Goal: Navigation & Orientation: Go to known website

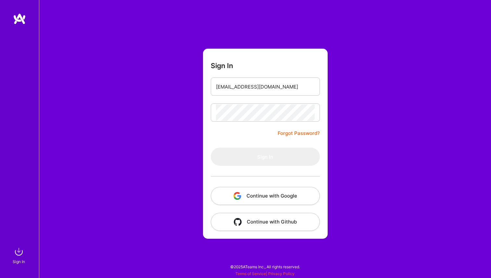
click at [252, 136] on form "Sign In [EMAIL_ADDRESS][DOMAIN_NAME] Forgot Password? Sign In Continue with Goo…" at bounding box center [265, 144] width 125 height 190
type input "[EMAIL_ADDRESS][DOMAIN_NAME]"
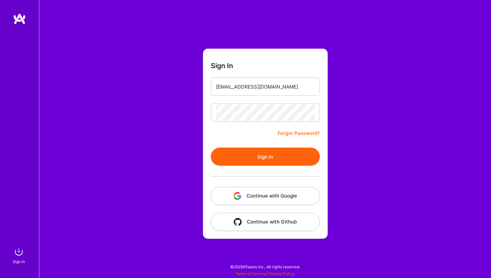
click at [224, 130] on form "Sign In [EMAIL_ADDRESS][DOMAIN_NAME] Forgot Password? Sign In Continue with Goo…" at bounding box center [265, 144] width 125 height 190
click at [240, 155] on button "Sign In" at bounding box center [265, 157] width 109 height 18
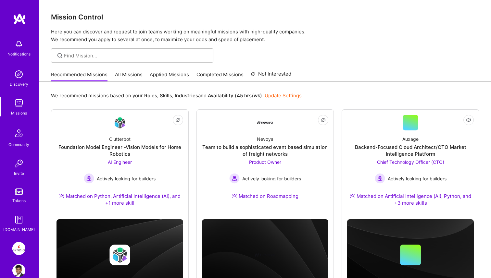
scroll to position [33, 0]
